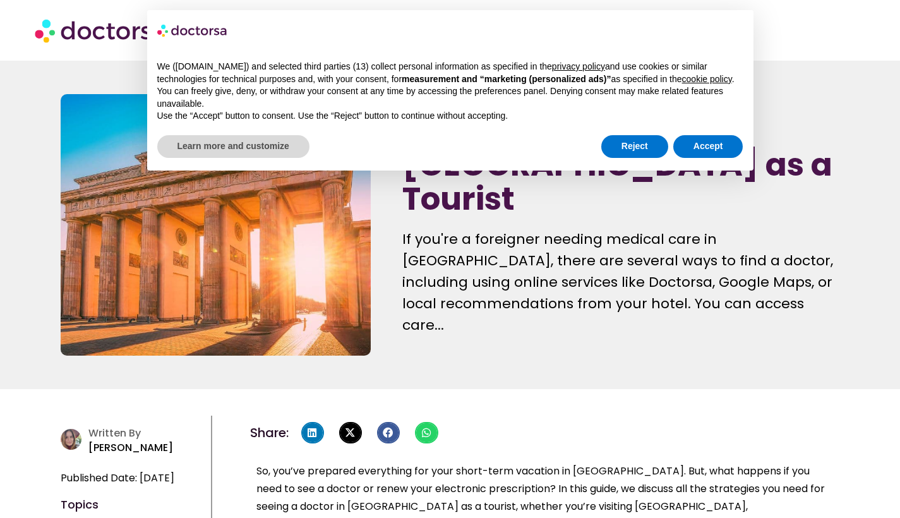
scroll to position [60, 0]
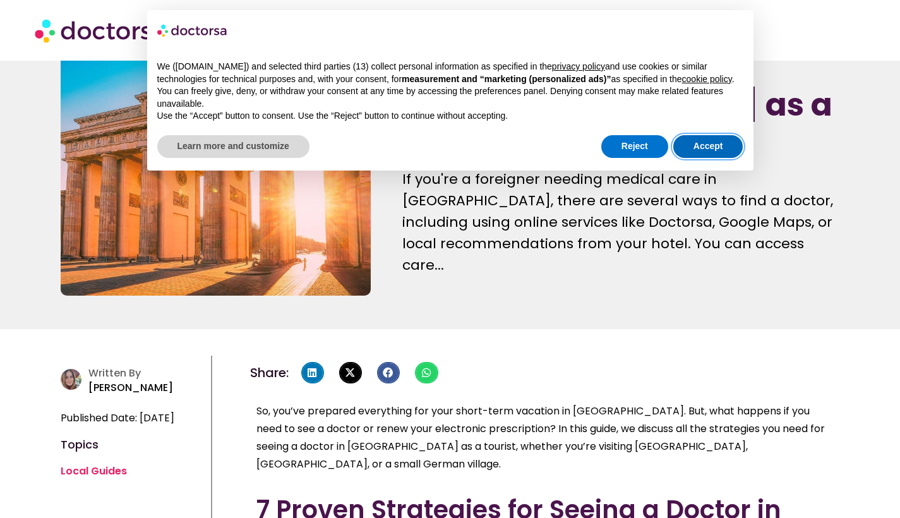
click at [694, 157] on button "Accept" at bounding box center [708, 146] width 70 height 23
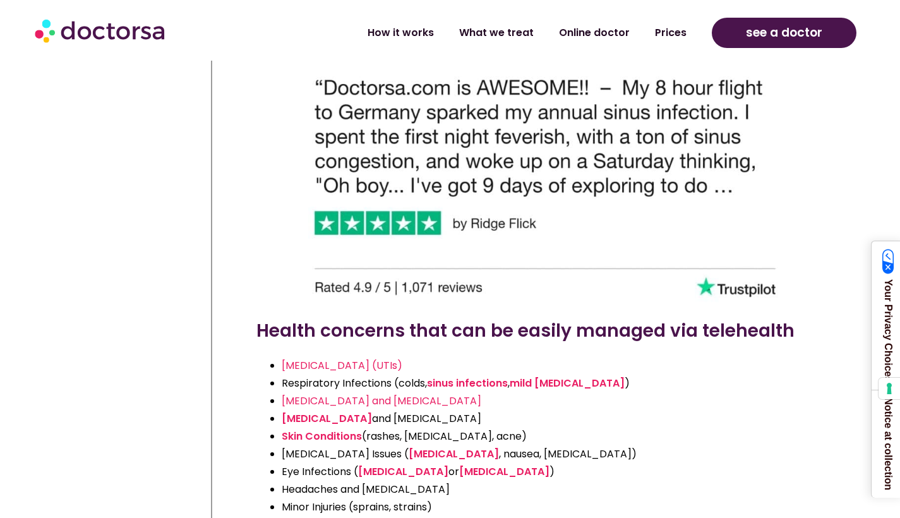
scroll to position [2466, 0]
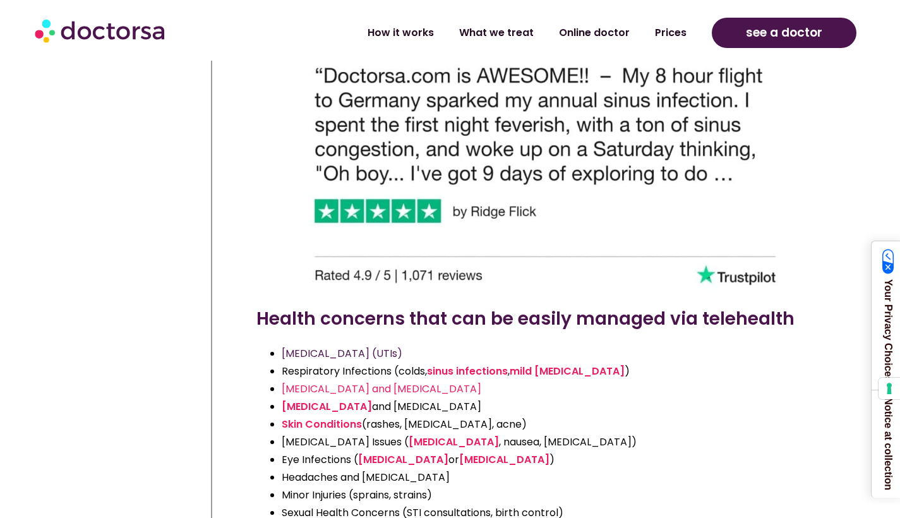
click at [402, 346] on span "[MEDICAL_DATA] (UTIs)" at bounding box center [342, 353] width 121 height 15
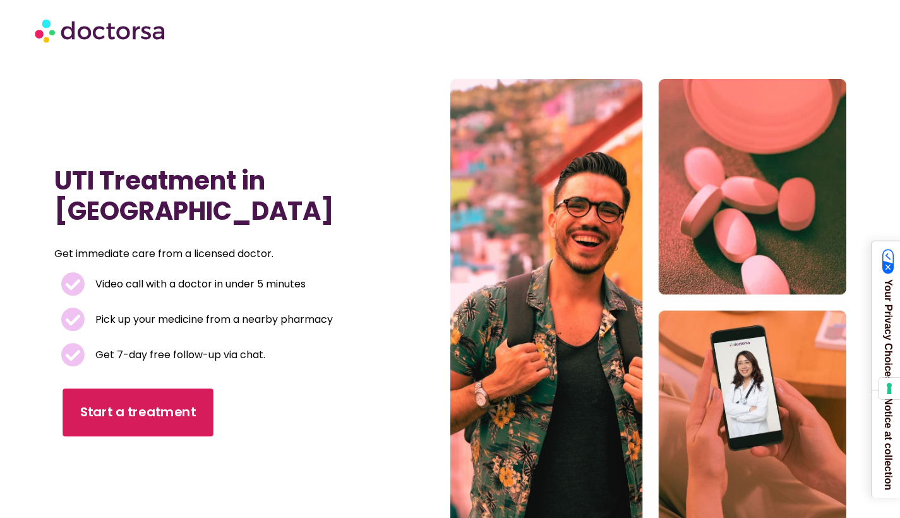
click at [128, 417] on span "Start a treatment" at bounding box center [138, 412] width 116 height 18
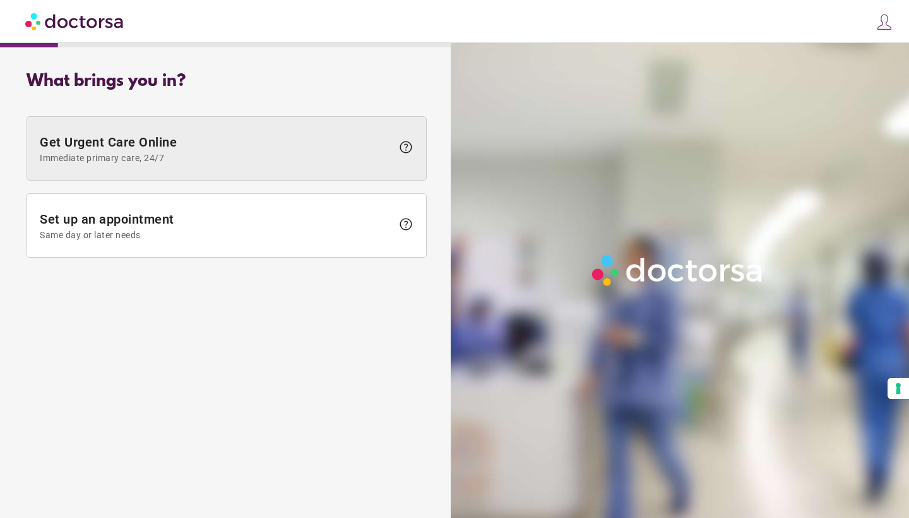
click at [220, 160] on span "Immediate primary care, 24/7" at bounding box center [216, 158] width 352 height 10
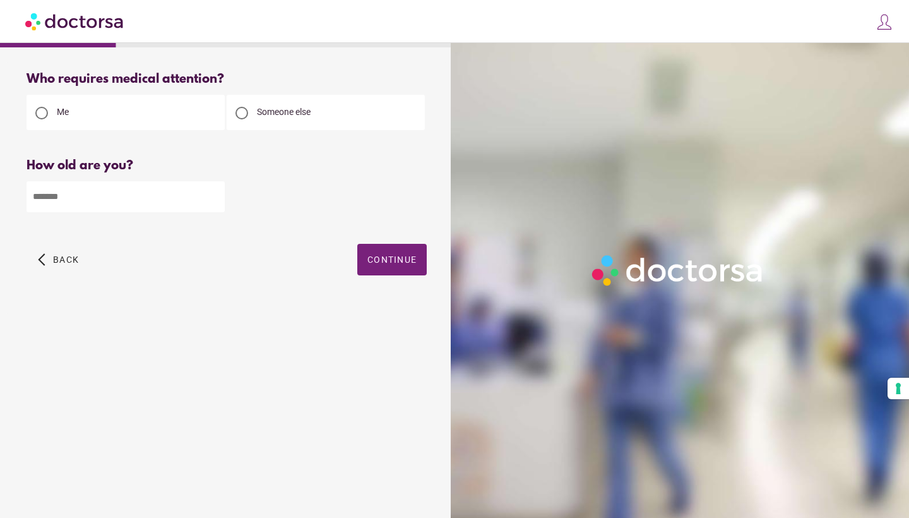
click at [168, 205] on input "number" at bounding box center [126, 196] width 198 height 31
type input "**"
click at [397, 261] on span "Continue" at bounding box center [391, 259] width 49 height 10
